Goal: Task Accomplishment & Management: Complete application form

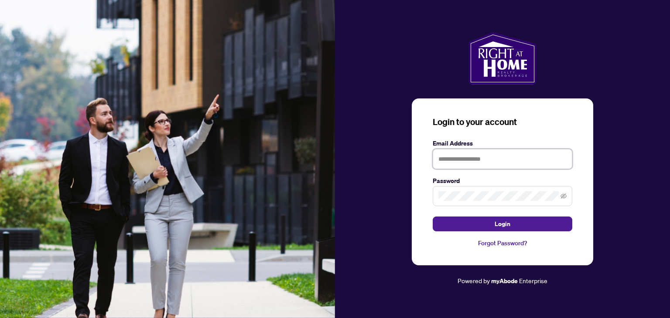
click at [455, 158] on input "text" at bounding box center [503, 159] width 140 height 20
type input "**********"
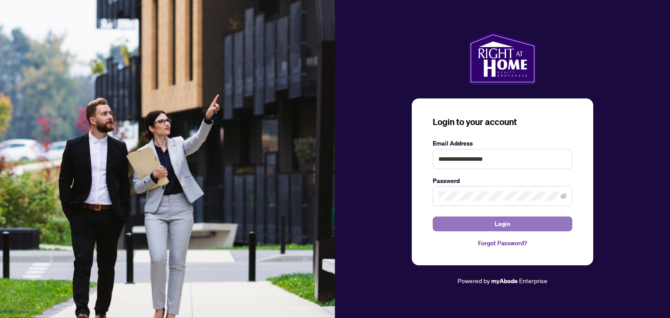
click at [516, 219] on button "Login" at bounding box center [503, 224] width 140 height 15
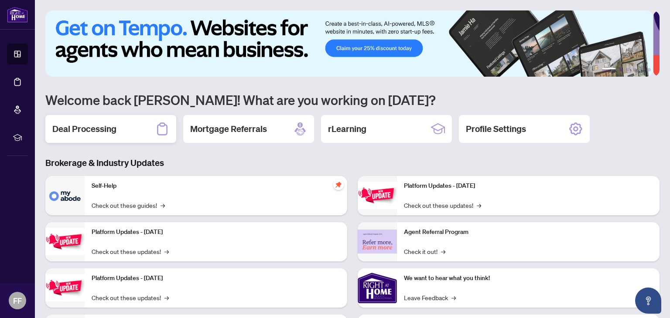
click at [150, 123] on div "Deal Processing" at bounding box center [110, 129] width 131 height 28
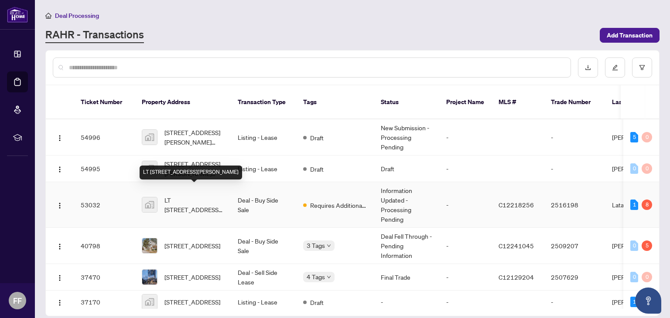
click at [206, 195] on span "LT [STREET_ADDRESS][PERSON_NAME]" at bounding box center [193, 204] width 59 height 19
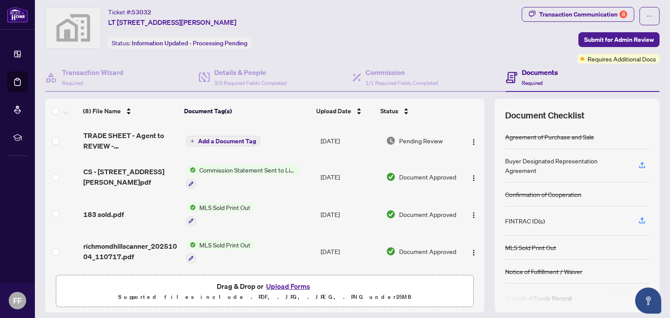
scroll to position [22, 0]
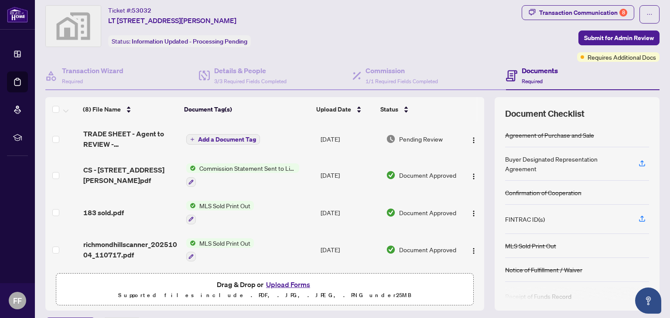
click at [280, 286] on button "Upload Forms" at bounding box center [287, 284] width 49 height 11
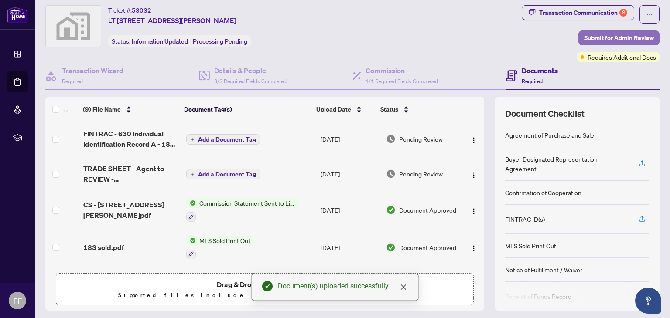
click at [603, 34] on span "Submit for Admin Review" at bounding box center [619, 38] width 70 height 14
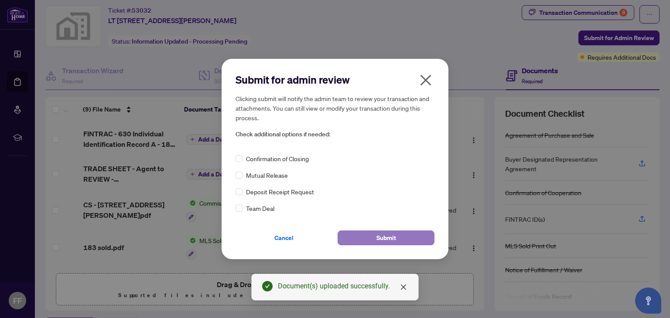
click at [384, 243] on span "Submit" at bounding box center [386, 238] width 20 height 14
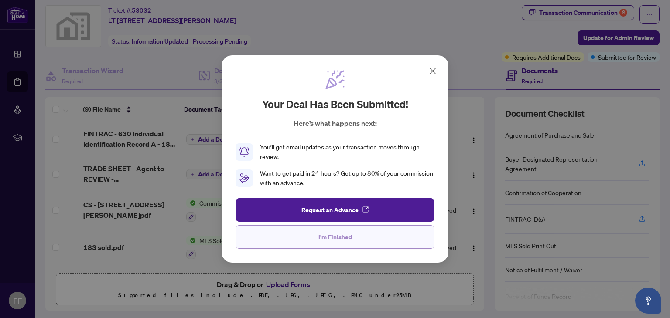
click at [345, 236] on span "I'm Finished" at bounding box center [335, 237] width 34 height 14
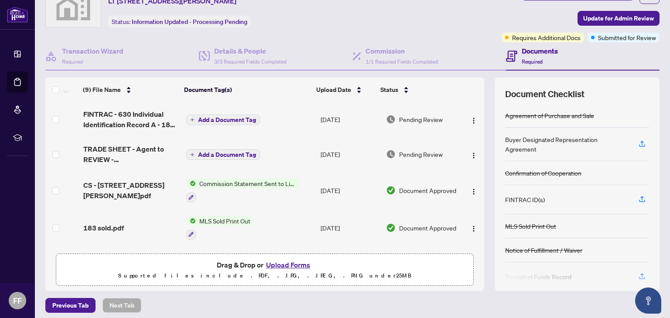
scroll to position [39, 0]
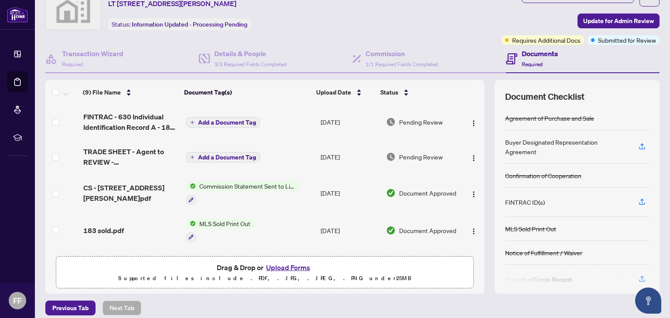
click at [225, 155] on span "Add a Document Tag" at bounding box center [227, 157] width 58 height 6
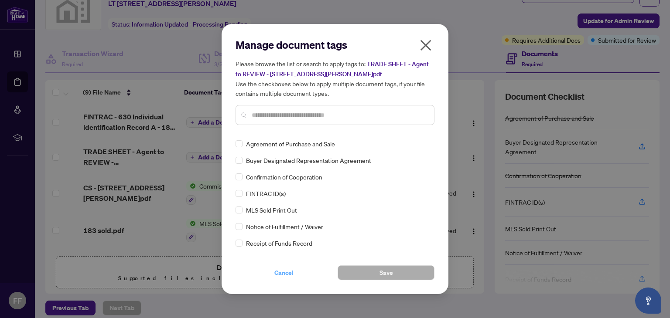
click at [284, 270] on span "Cancel" at bounding box center [283, 273] width 19 height 14
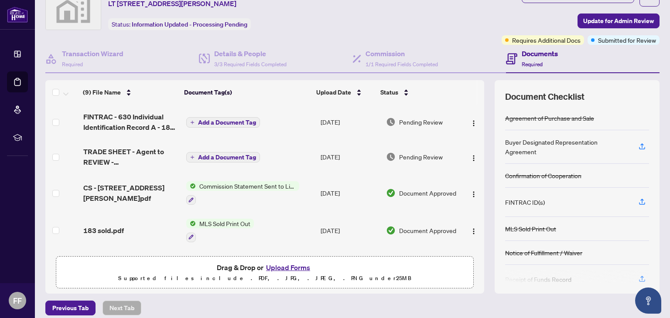
click at [281, 266] on button "Upload Forms" at bounding box center [287, 267] width 49 height 11
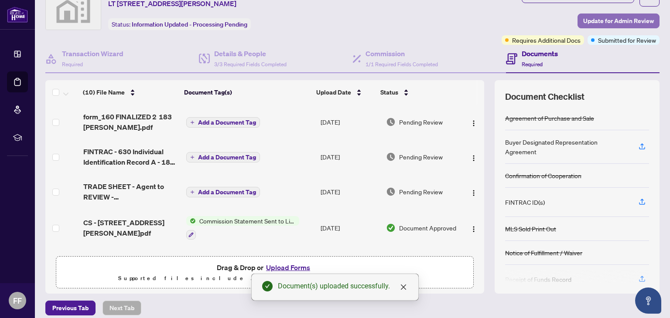
click at [610, 18] on span "Update for Admin Review" at bounding box center [618, 21] width 71 height 14
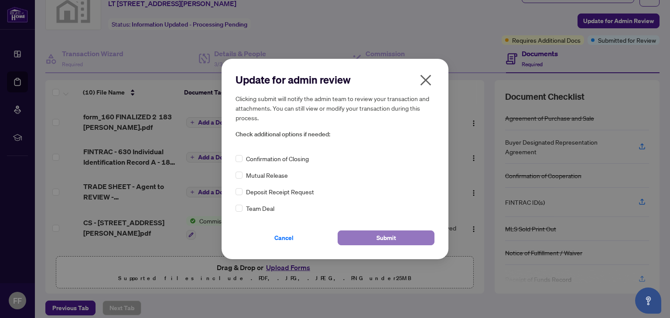
click at [388, 234] on span "Submit" at bounding box center [386, 238] width 20 height 14
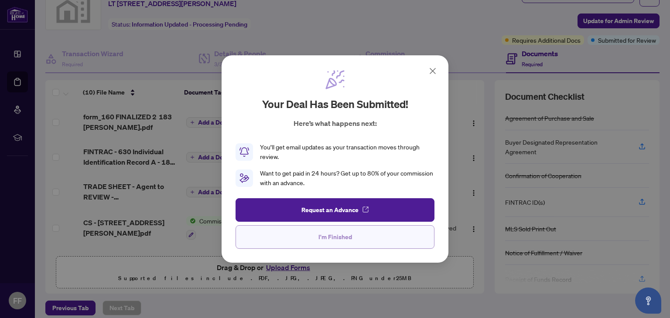
click at [329, 235] on span "I'm Finished" at bounding box center [335, 237] width 34 height 14
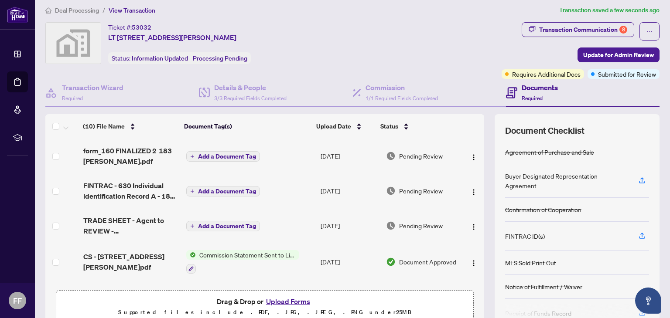
scroll to position [0, 0]
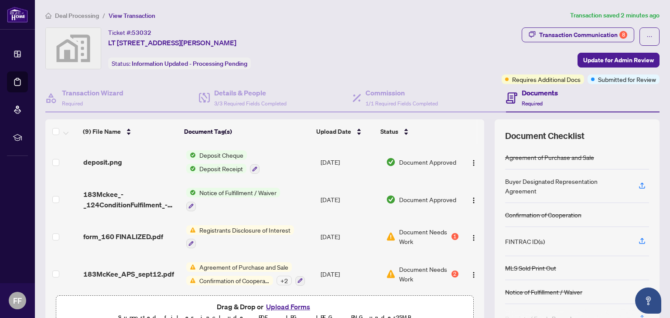
scroll to position [184, 0]
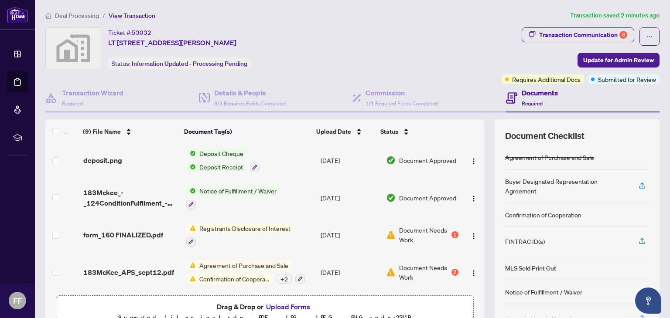
click at [273, 307] on button "Upload Forms" at bounding box center [287, 306] width 49 height 11
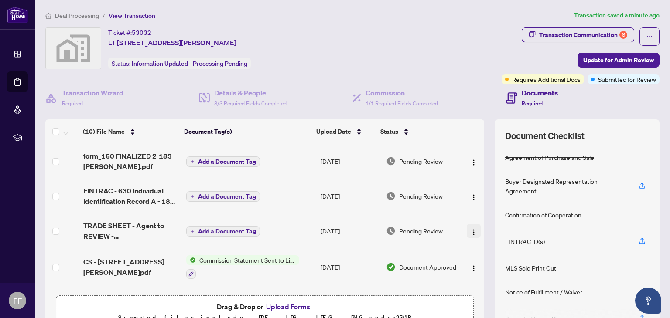
click at [470, 230] on img "button" at bounding box center [473, 232] width 7 height 7
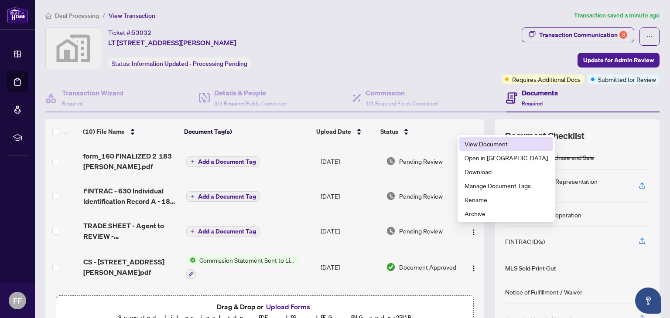
click at [487, 142] on span "View Document" at bounding box center [505, 144] width 83 height 10
